Goal: Information Seeking & Learning: Learn about a topic

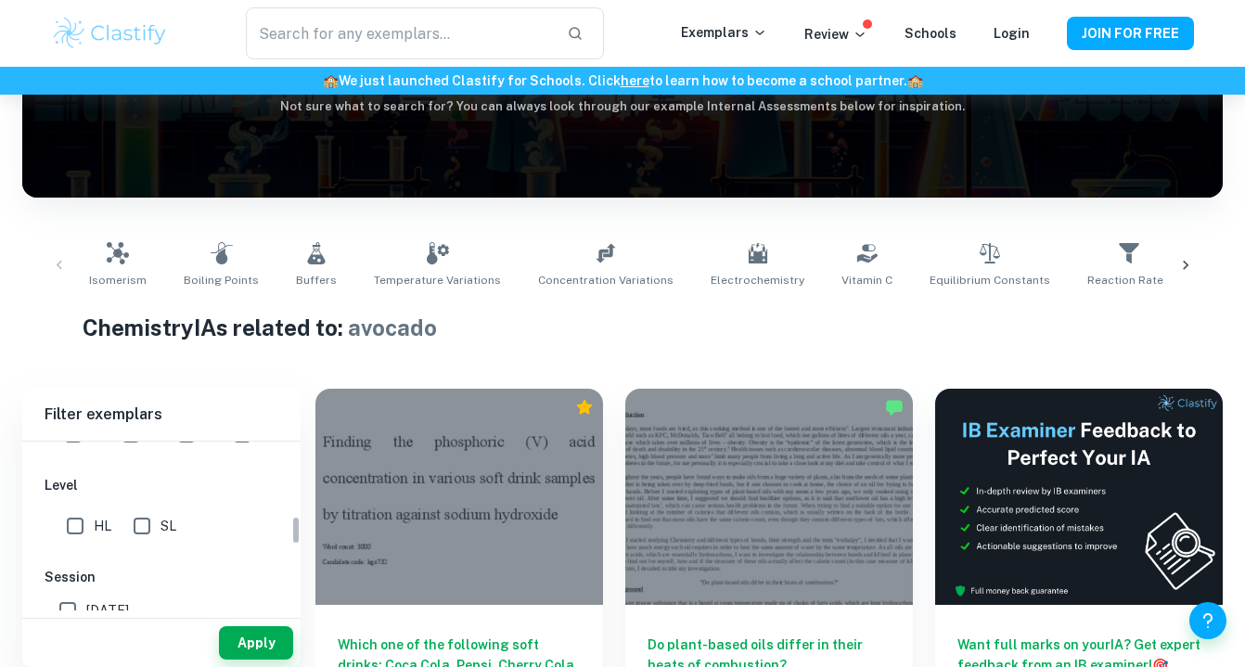
scroll to position [423, 0]
click at [152, 537] on input "SL" at bounding box center [141, 529] width 37 height 37
checkbox input "true"
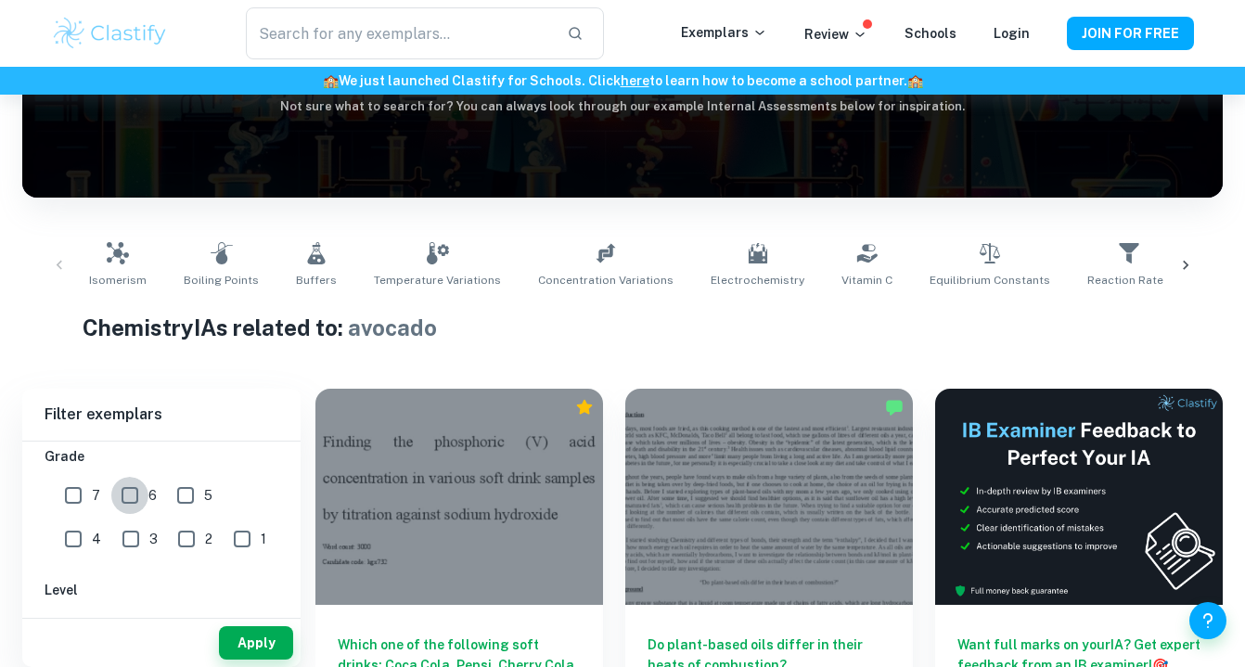
click at [134, 495] on input "6" at bounding box center [129, 495] width 37 height 37
checkbox input "true"
click at [266, 639] on button "Apply" at bounding box center [256, 642] width 74 height 33
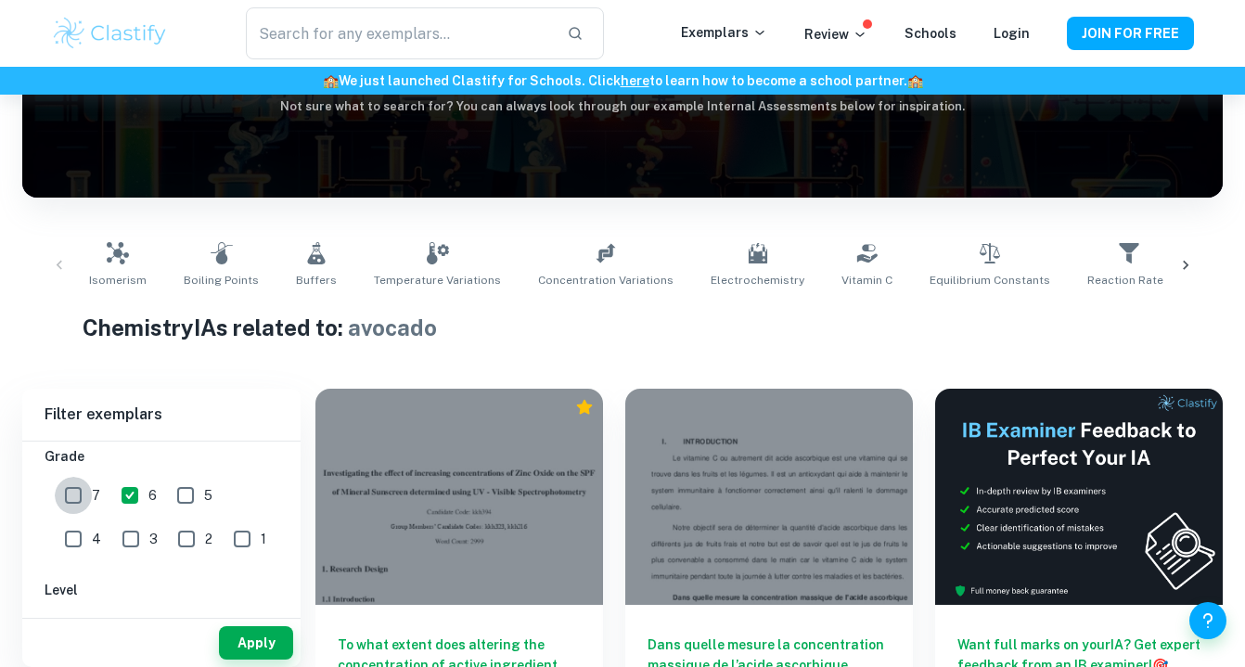
click at [73, 491] on input "7" at bounding box center [73, 495] width 37 height 37
checkbox input "true"
click at [248, 642] on button "Apply" at bounding box center [256, 642] width 74 height 33
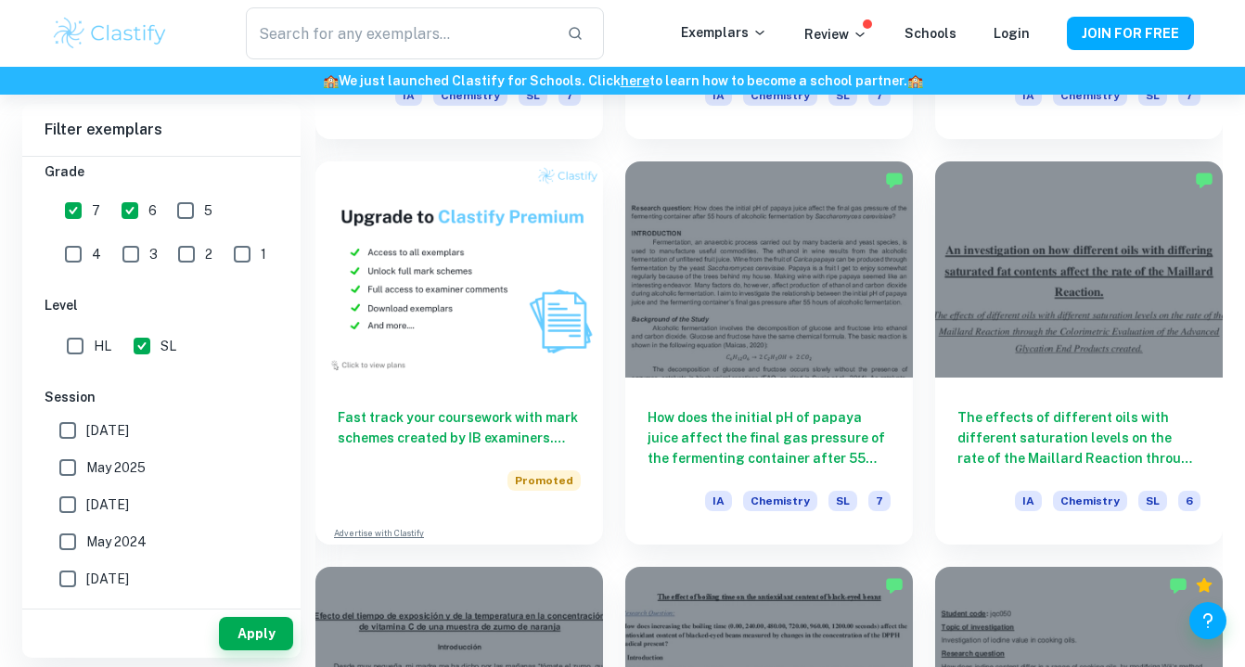
scroll to position [1282, 0]
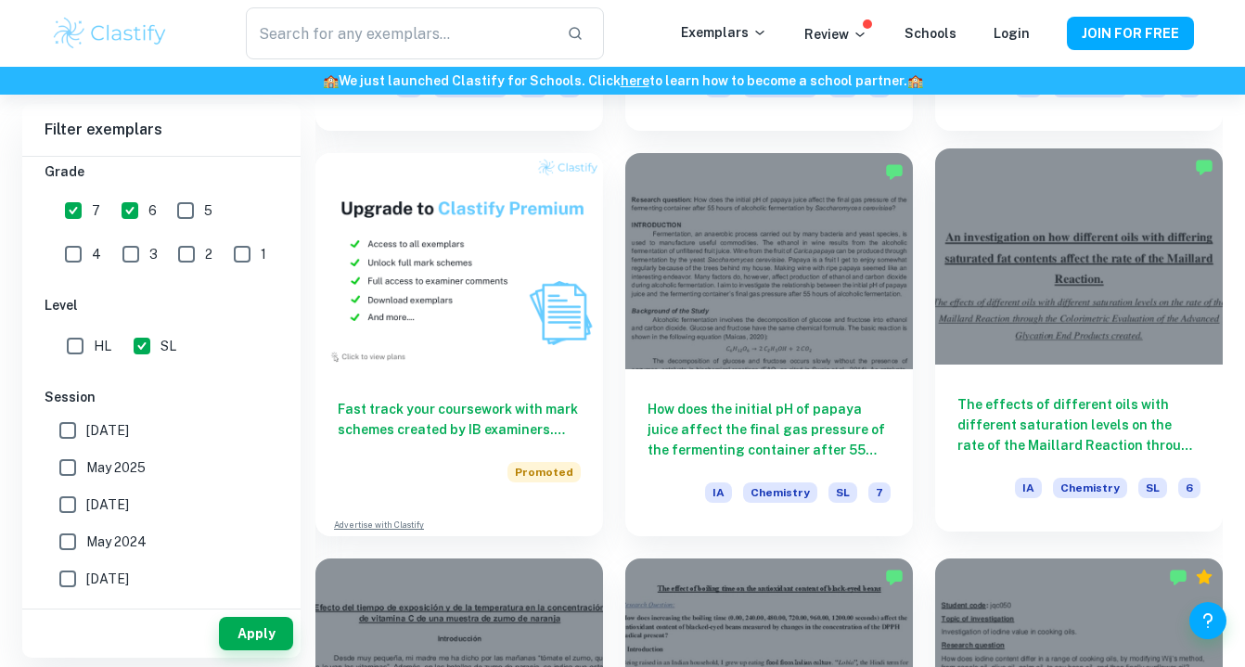
click at [1086, 380] on div "The effects of different oils with different saturation levels on the rate of t…" at bounding box center [1079, 448] width 288 height 167
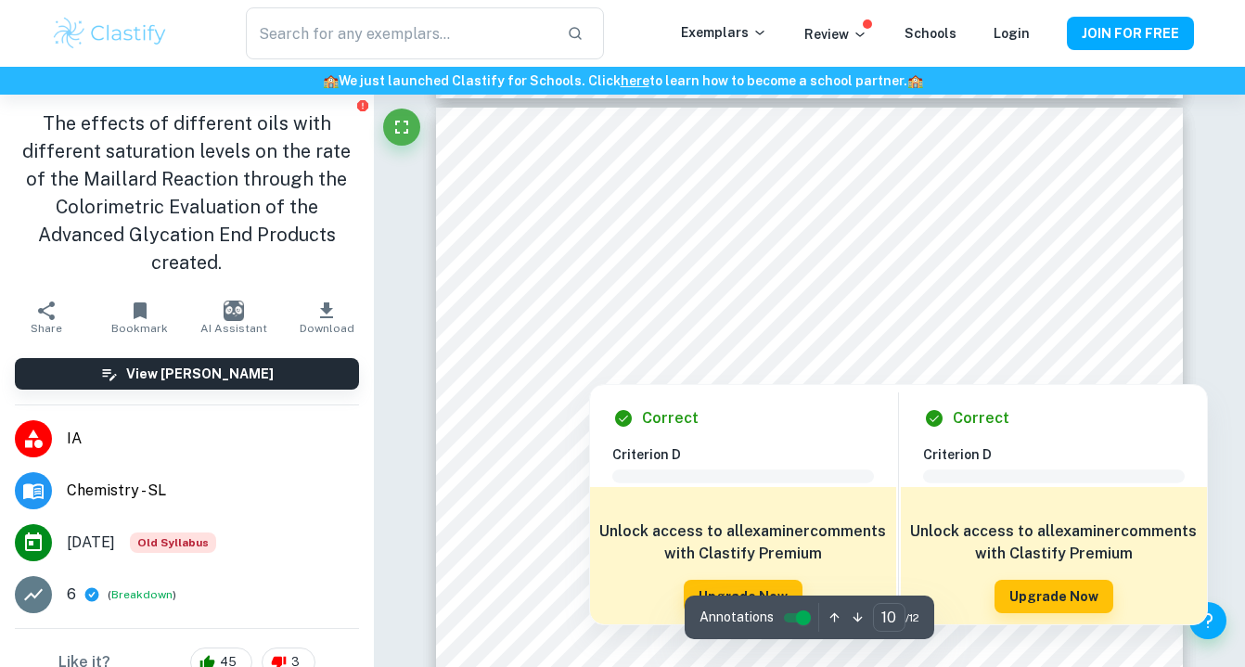
scroll to position [9966, 0]
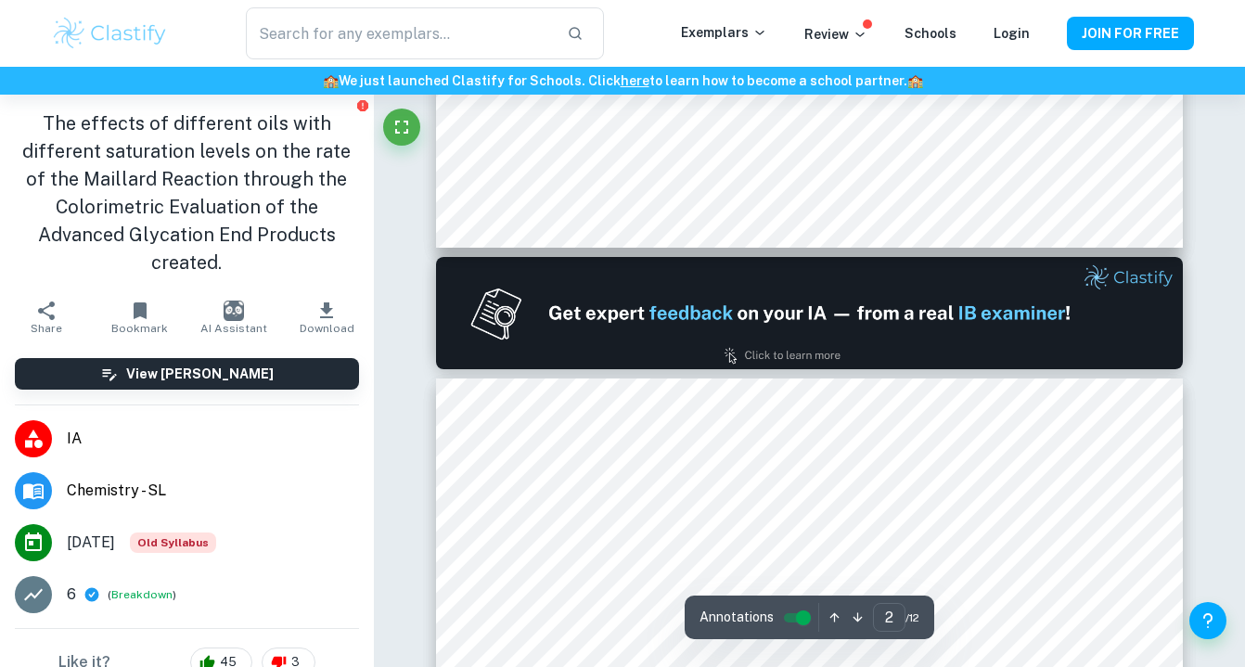
type input "1"
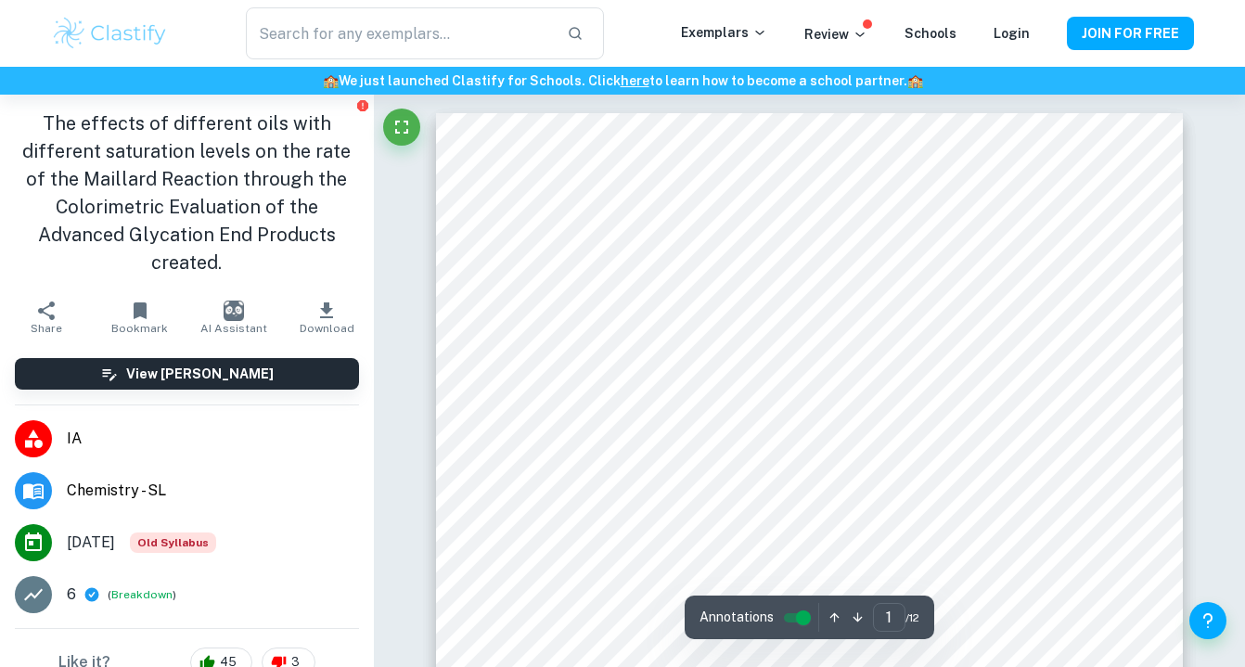
scroll to position [0, 0]
